Goal: Book appointment/travel/reservation: Book appointment/travel/reservation

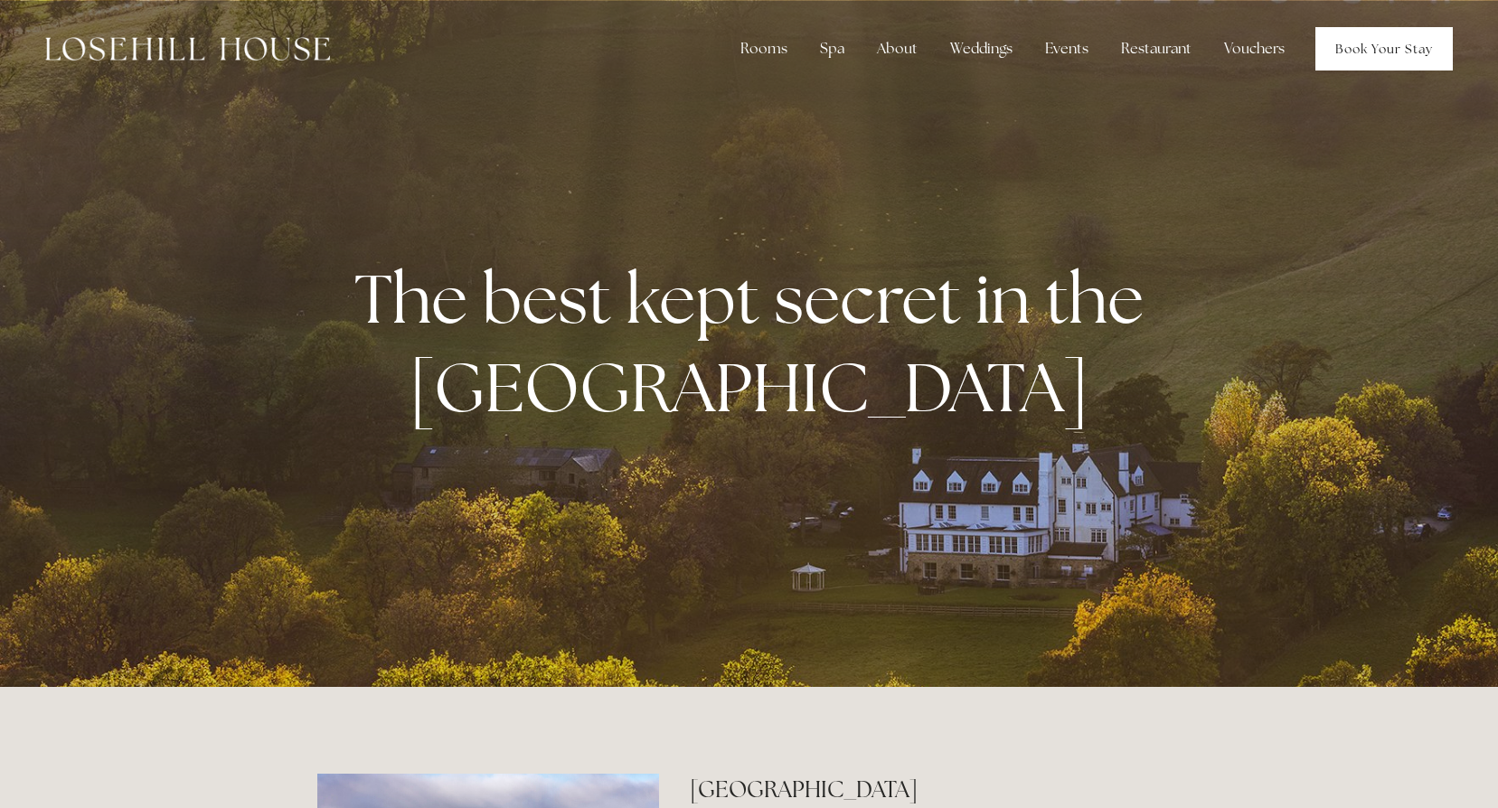
click at [1387, 40] on link "Book Your Stay" at bounding box center [1383, 48] width 137 height 43
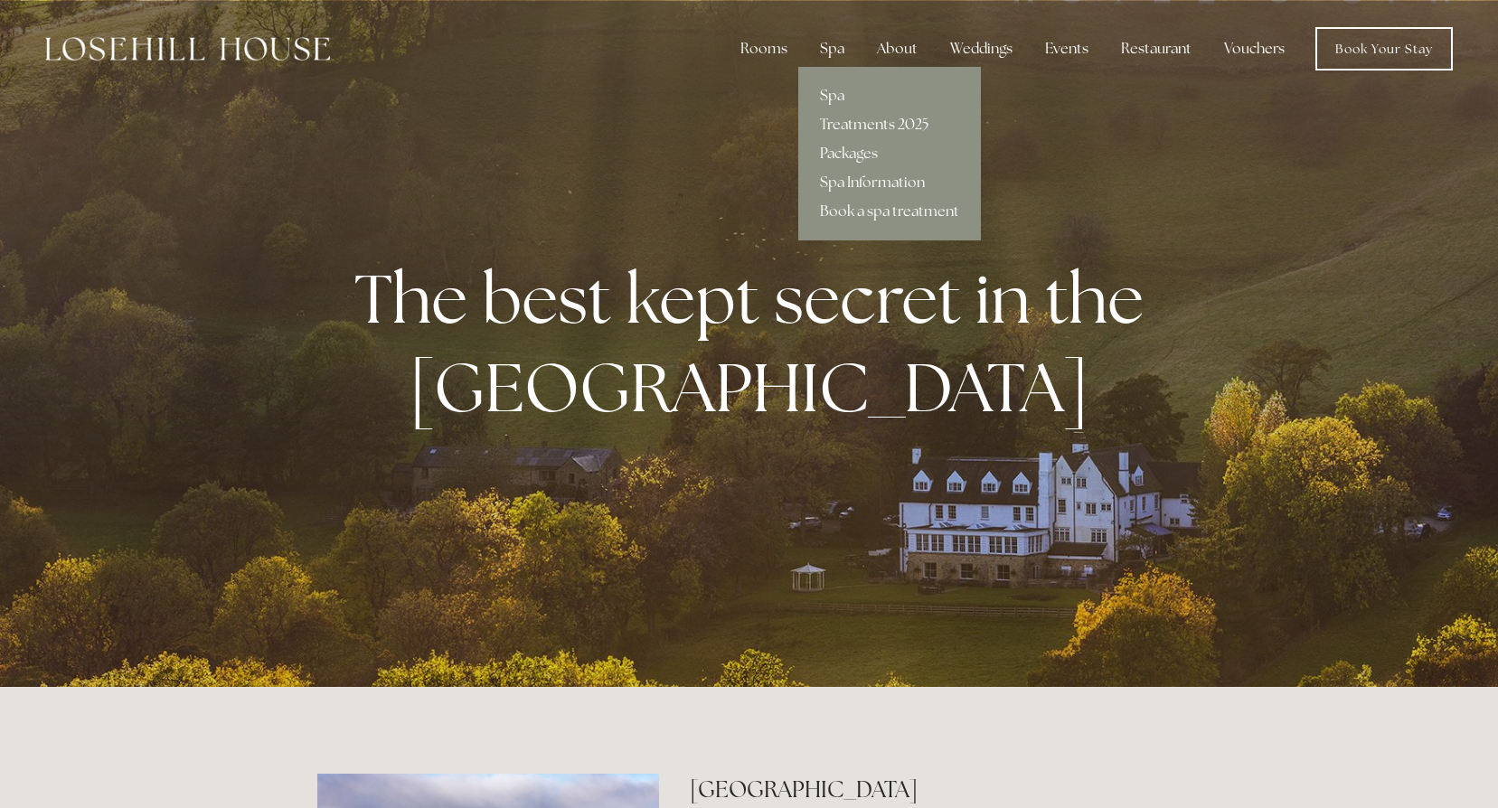
click at [858, 125] on link "Treatments 2025" at bounding box center [889, 124] width 183 height 29
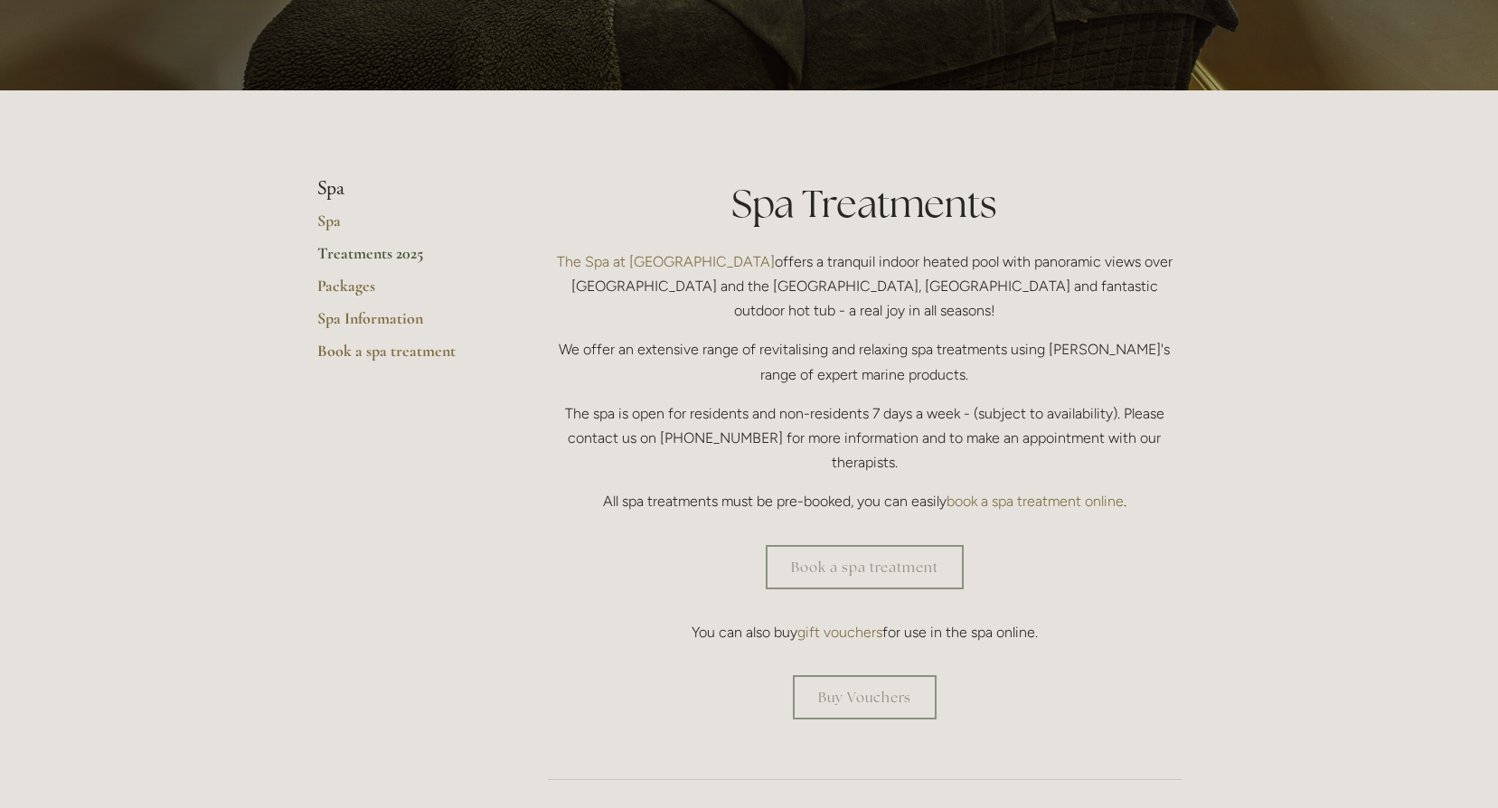
scroll to position [271, 0]
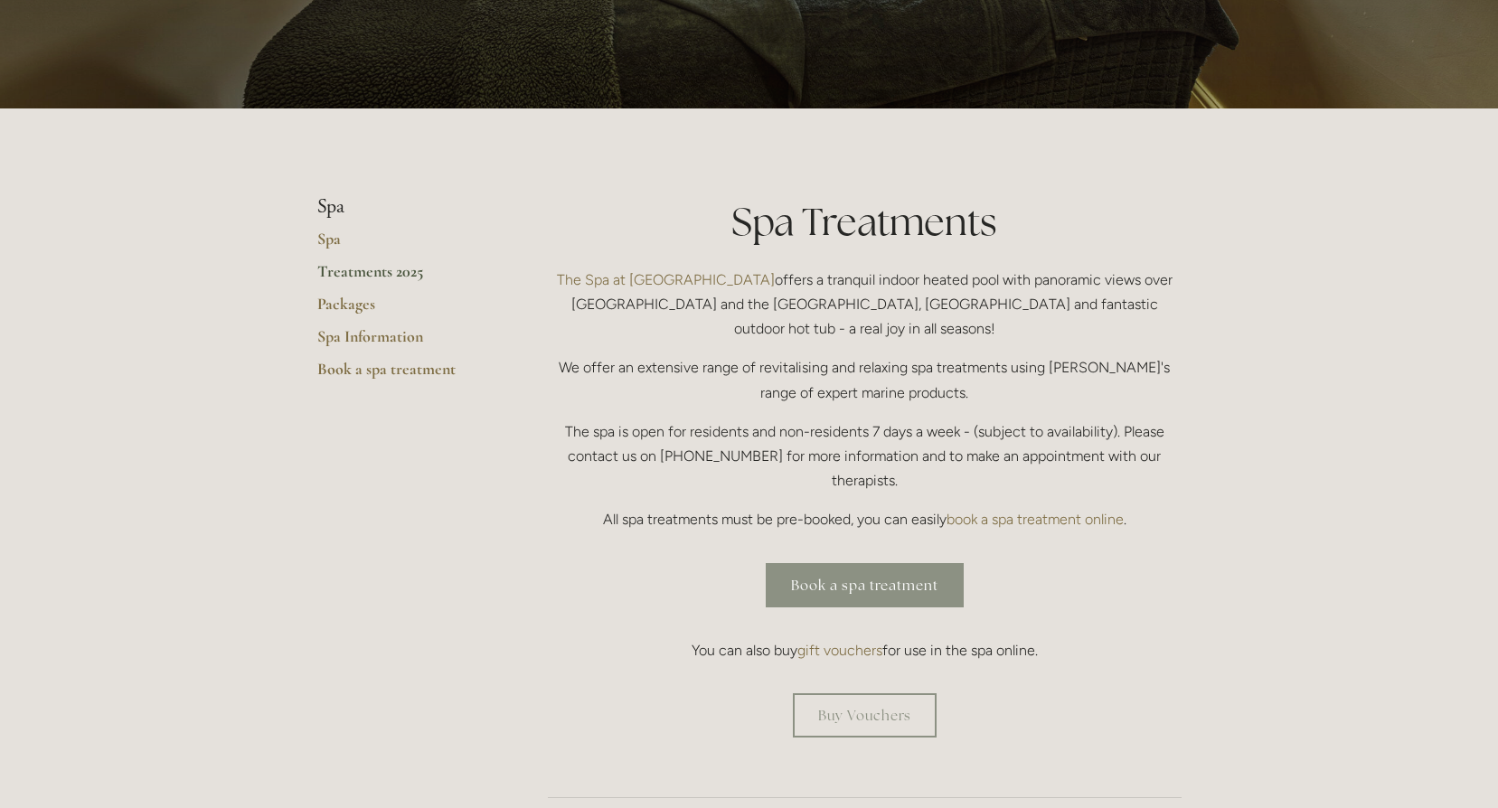
click at [892, 563] on link "Book a spa treatment" at bounding box center [865, 585] width 198 height 44
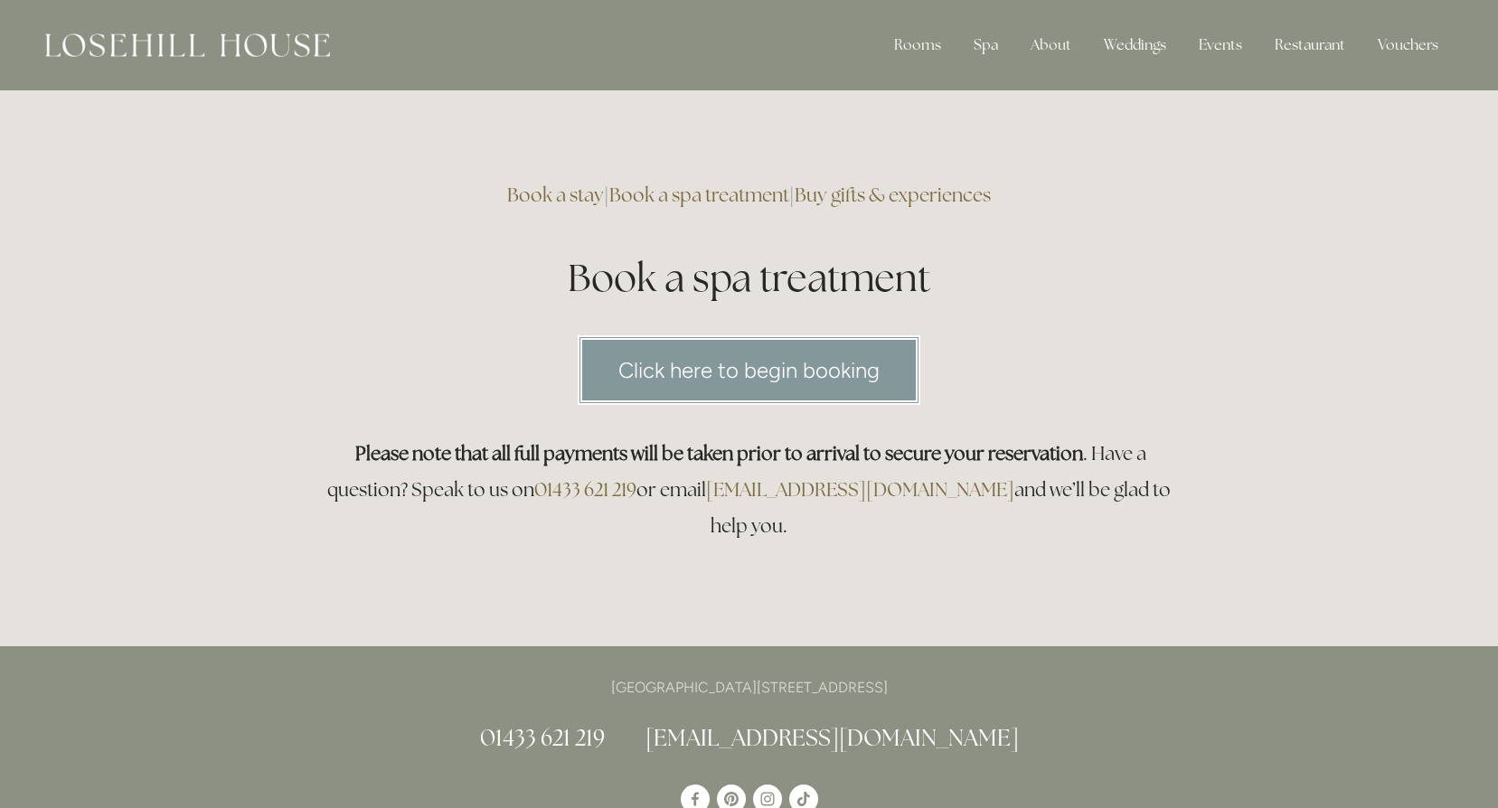
click at [804, 382] on link "Click here to begin booking" at bounding box center [749, 370] width 343 height 70
